Goal: Task Accomplishment & Management: Use online tool/utility

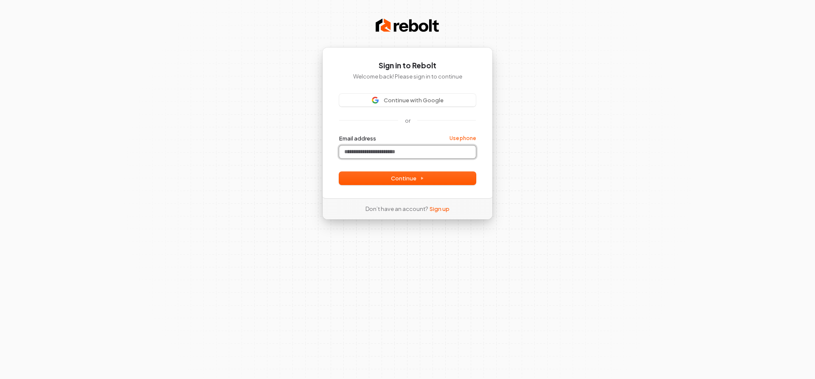
click at [361, 151] on input "Email address" at bounding box center [407, 152] width 137 height 13
click at [398, 177] on span "Continue" at bounding box center [407, 178] width 33 height 8
type input "**********"
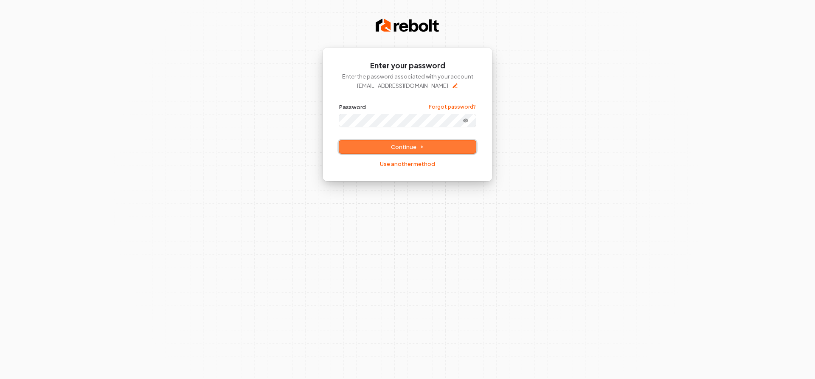
click at [406, 146] on span "Continue" at bounding box center [407, 147] width 33 height 8
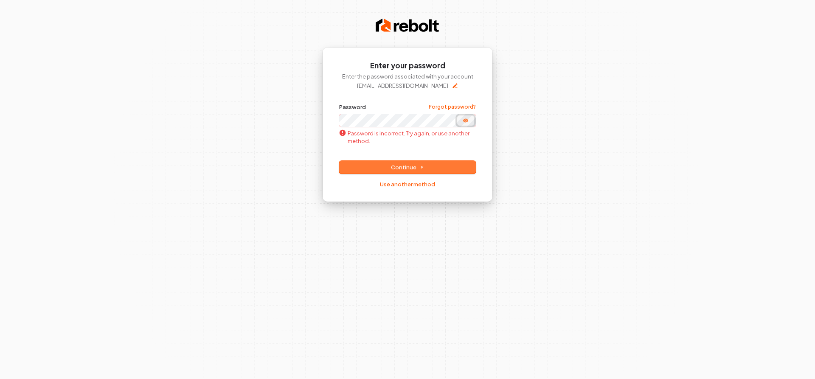
click at [466, 121] on icon "Show password" at bounding box center [465, 120] width 1 height 1
click at [328, 121] on div "**********" at bounding box center [407, 124] width 171 height 154
click at [397, 165] on span "Continue" at bounding box center [407, 167] width 33 height 8
click at [399, 184] on link "Use another method" at bounding box center [407, 184] width 55 height 8
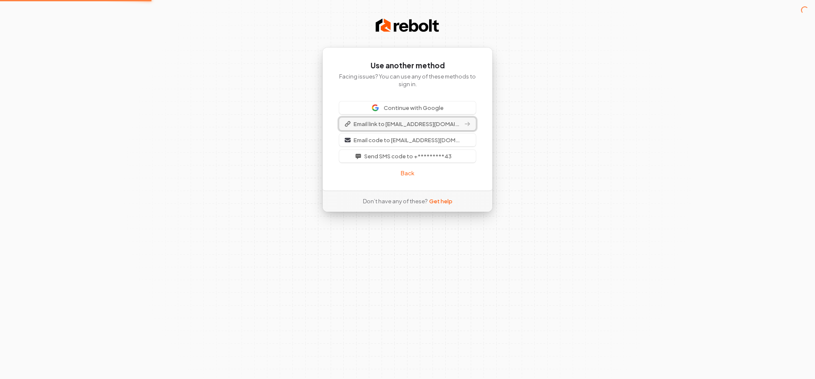
click at [397, 123] on span "Email link to [EMAIL_ADDRESS][DOMAIN_NAME]" at bounding box center [408, 124] width 109 height 8
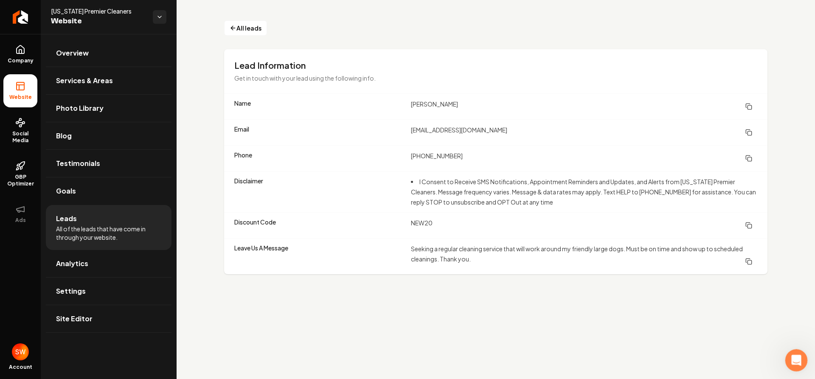
click at [794, 357] on icon "Open Intercom Messenger" at bounding box center [795, 359] width 14 height 14
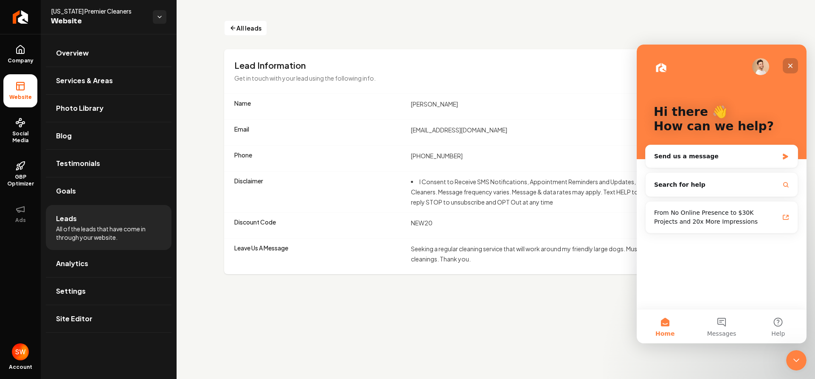
click at [793, 64] on icon "Close" at bounding box center [790, 65] width 7 height 7
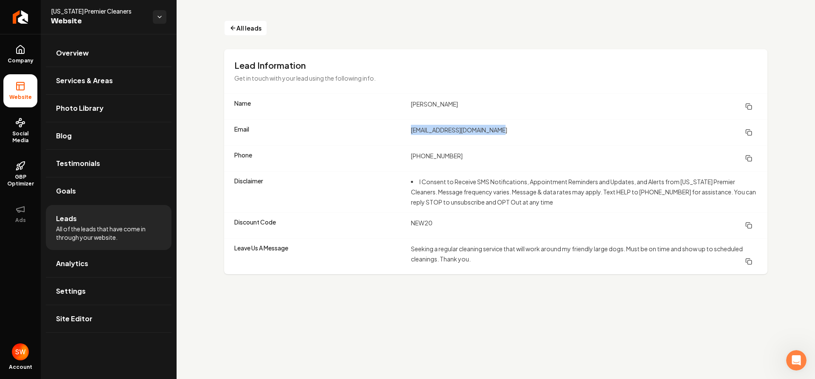
drag, startPoint x: 411, startPoint y: 131, endPoint x: 492, endPoint y: 129, distance: 81.5
click at [500, 131] on dd "thekarinzimmerman@gmail.com" at bounding box center [584, 132] width 346 height 15
copy dd "thekarinzimmerman@gmail.com"
